Goal: Task Accomplishment & Management: Manage account settings

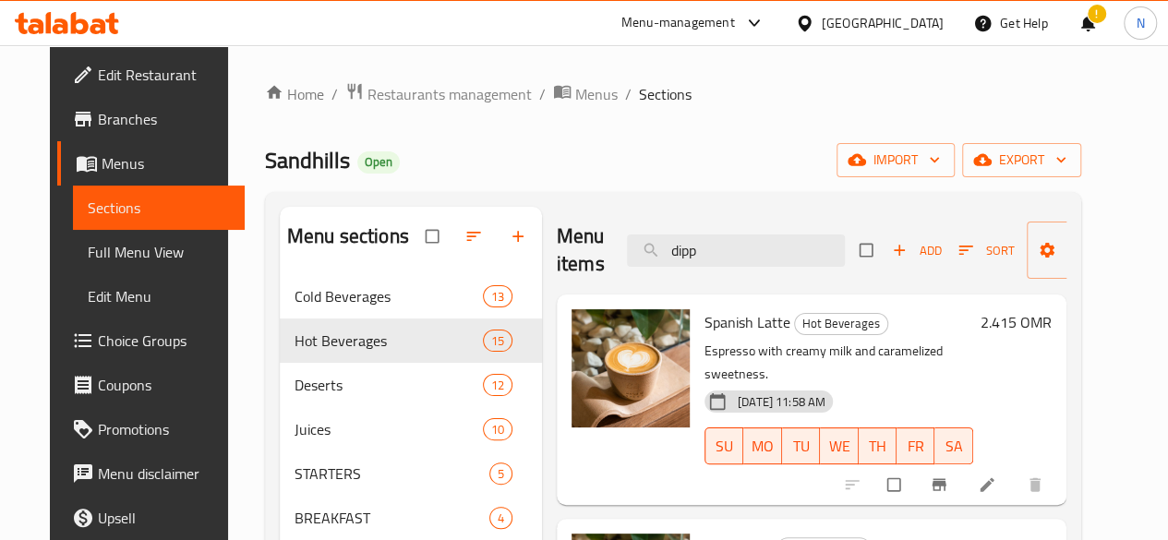
scroll to position [369, 0]
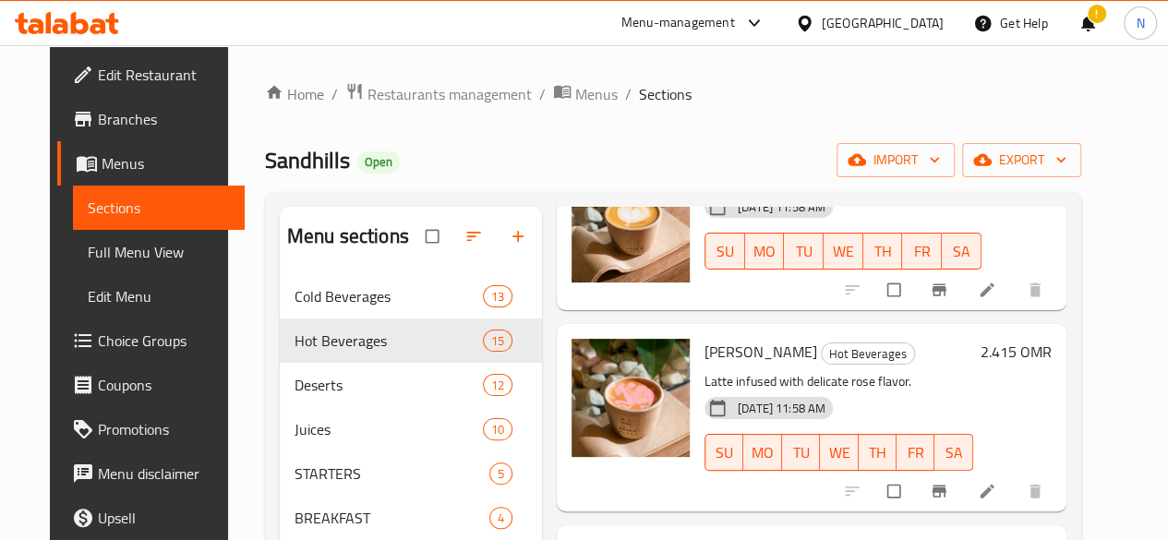
click at [72, 66] on icon at bounding box center [83, 75] width 22 height 22
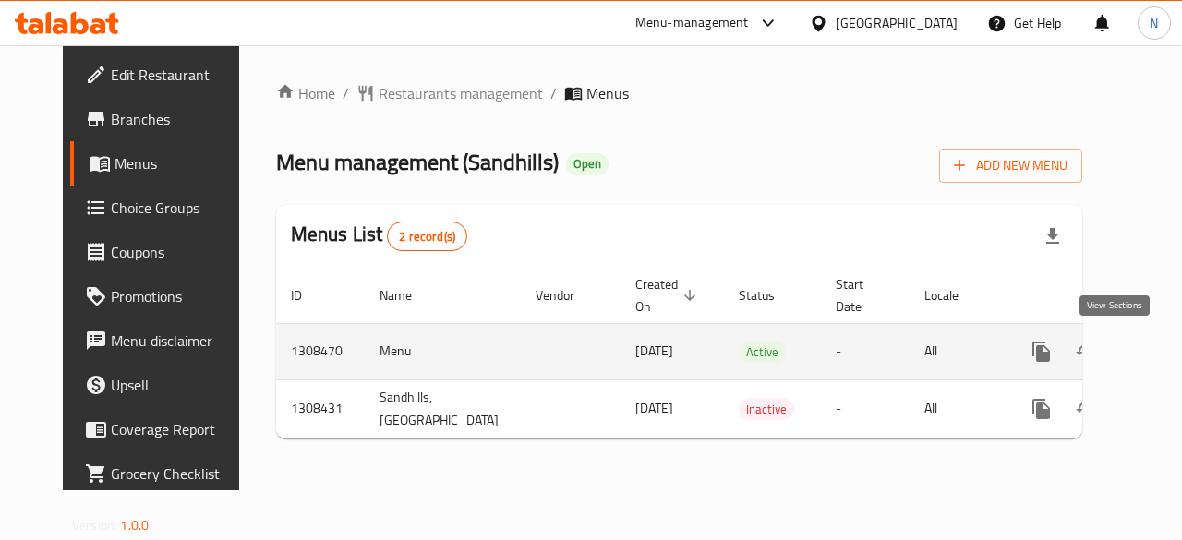
click at [1164, 347] on icon "enhanced table" at bounding box center [1175, 352] width 22 height 22
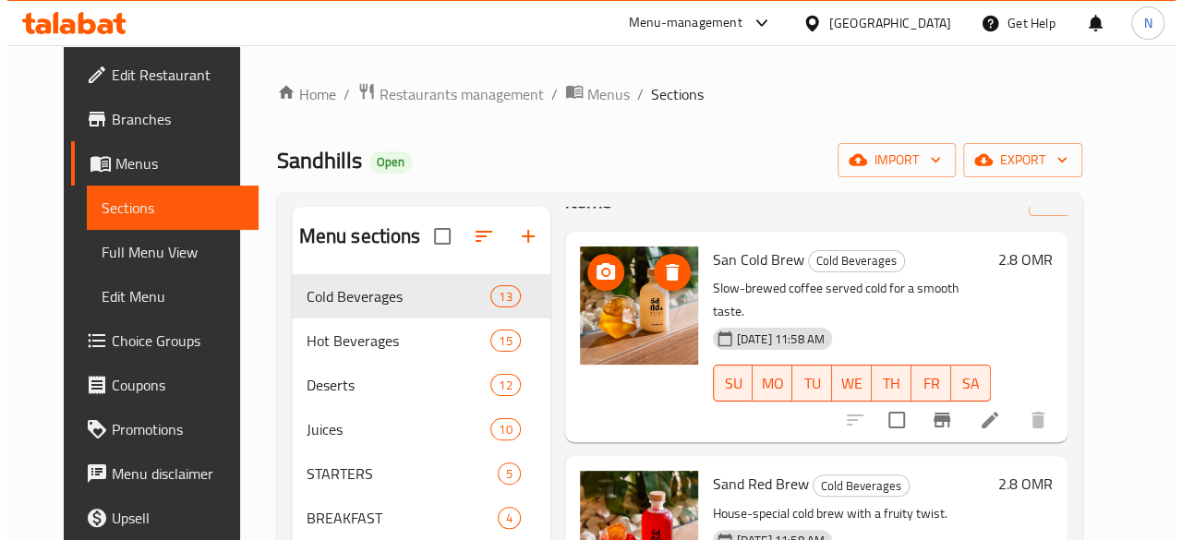
scroll to position [92, 0]
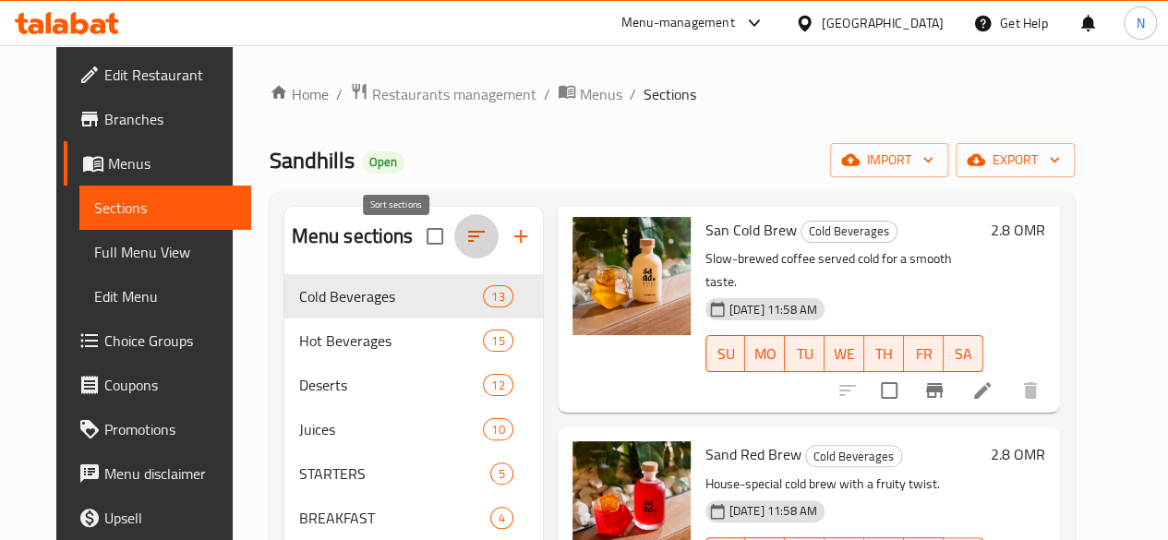
click at [465, 247] on icon "button" at bounding box center [476, 236] width 22 height 22
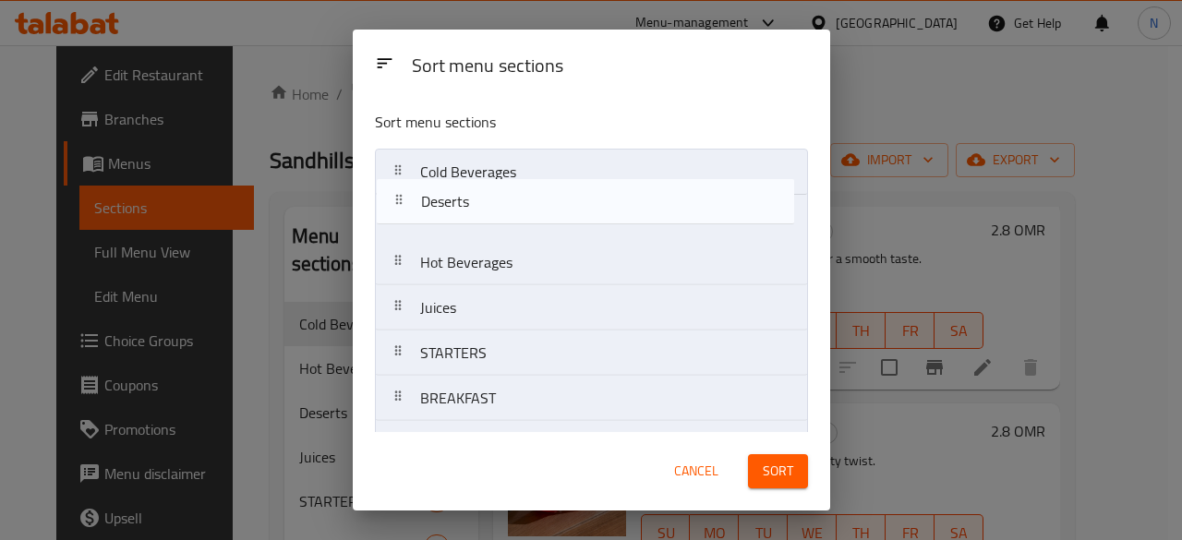
drag, startPoint x: 439, startPoint y: 277, endPoint x: 440, endPoint y: 211, distance: 65.6
click at [440, 211] on nav "Cold Beverages Hot Beverages Deserts Juices STARTERS BREAKFAST BURGERS and SAND…" at bounding box center [591, 376] width 433 height 454
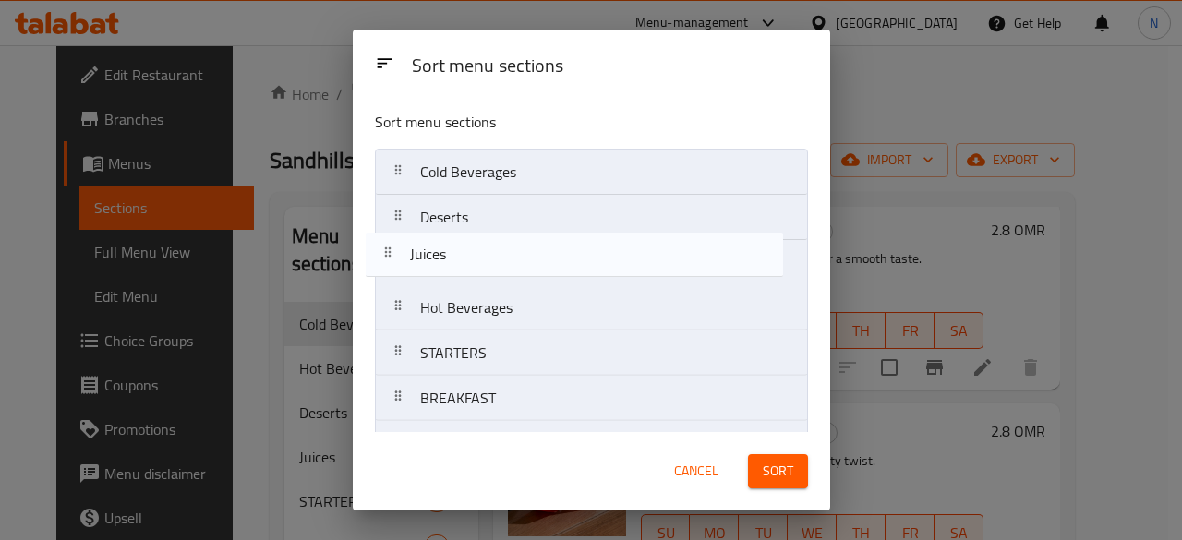
drag, startPoint x: 499, startPoint y: 319, endPoint x: 489, endPoint y: 259, distance: 59.8
click at [489, 259] on nav "Cold Beverages Deserts Hot Beverages Juices STARTERS BREAKFAST BURGERS and SAND…" at bounding box center [591, 376] width 433 height 454
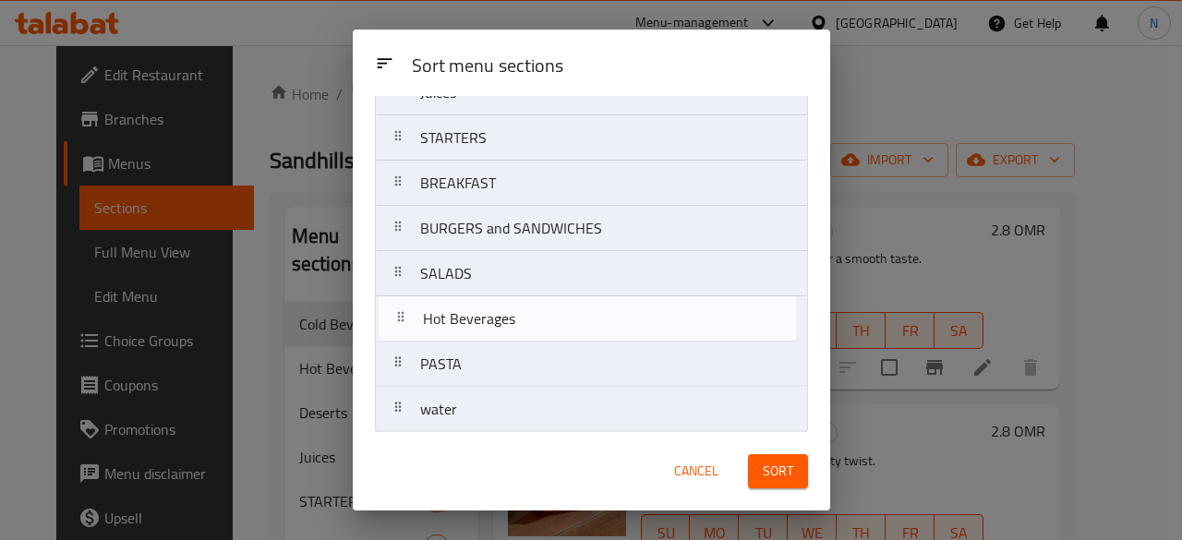
scroll to position [174, 0]
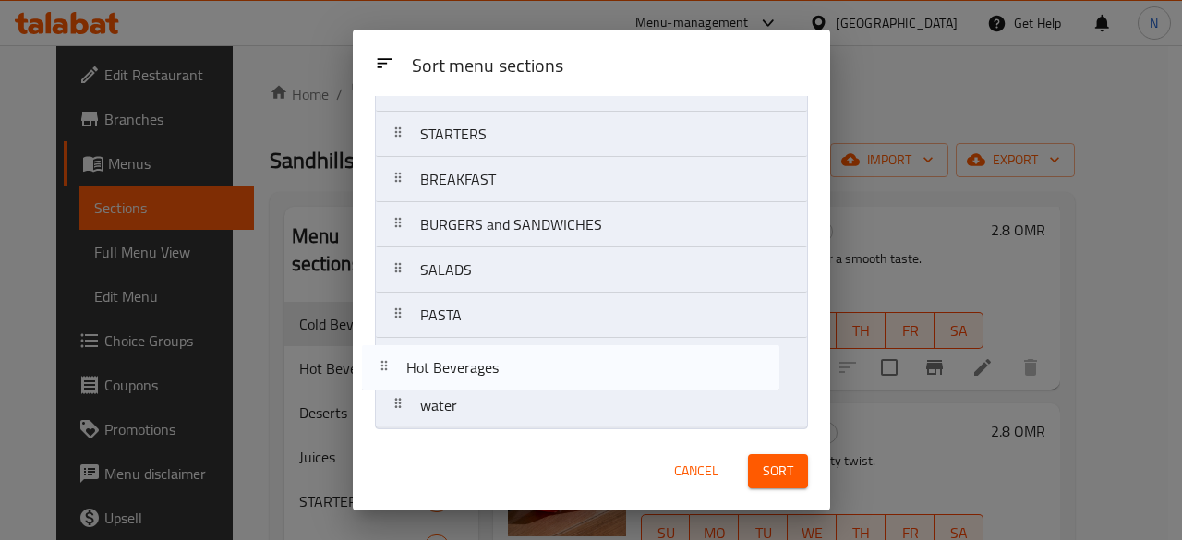
drag, startPoint x: 482, startPoint y: 139, endPoint x: 469, endPoint y: 383, distance: 244.1
click at [469, 383] on nav "Cold Beverages Deserts Juices Hot Beverages STARTERS BREAKFAST BURGERS and SAND…" at bounding box center [591, 202] width 433 height 454
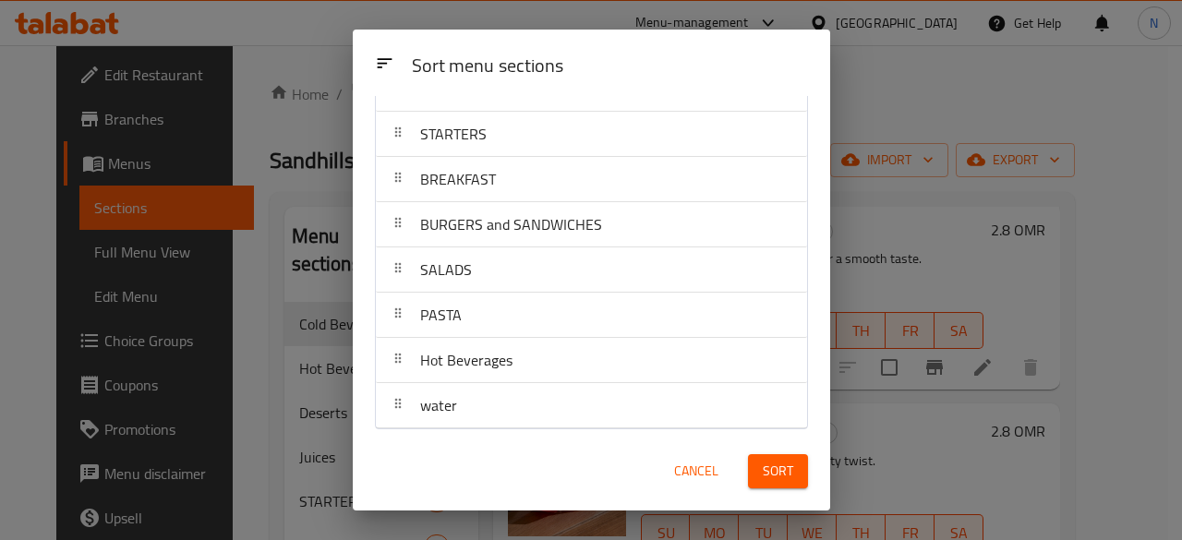
click at [781, 479] on span "Sort" at bounding box center [778, 471] width 30 height 23
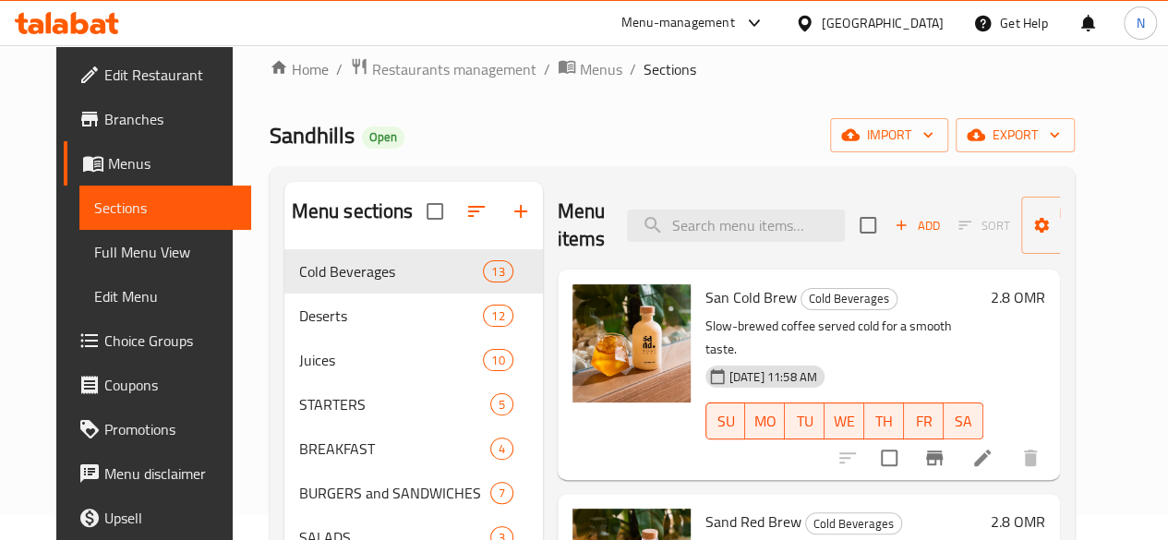
scroll to position [0, 0]
